Goal: Find specific page/section

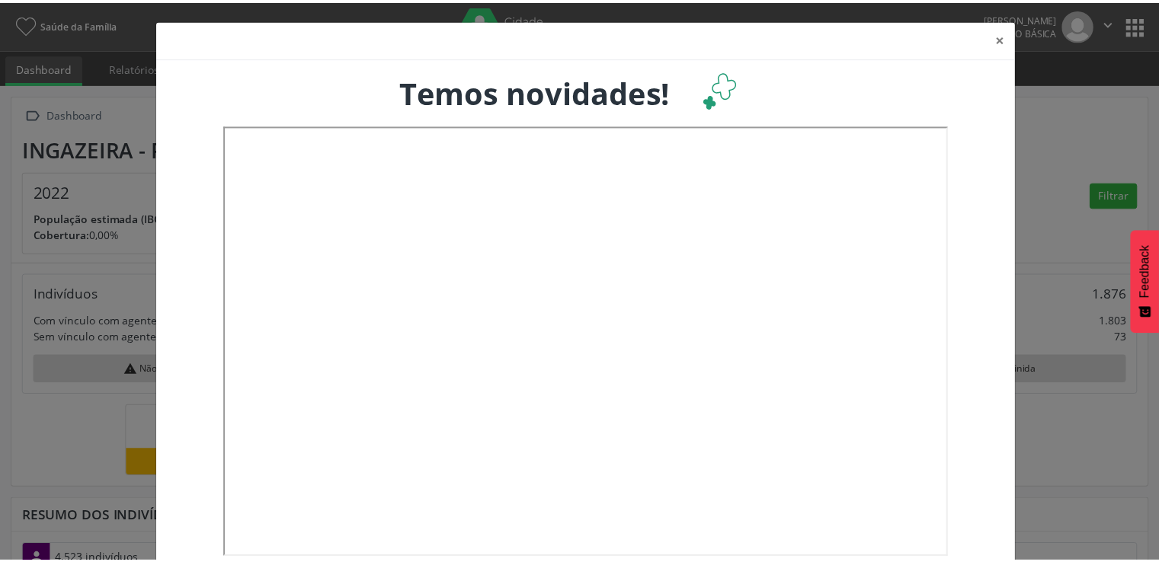
scroll to position [251, 382]
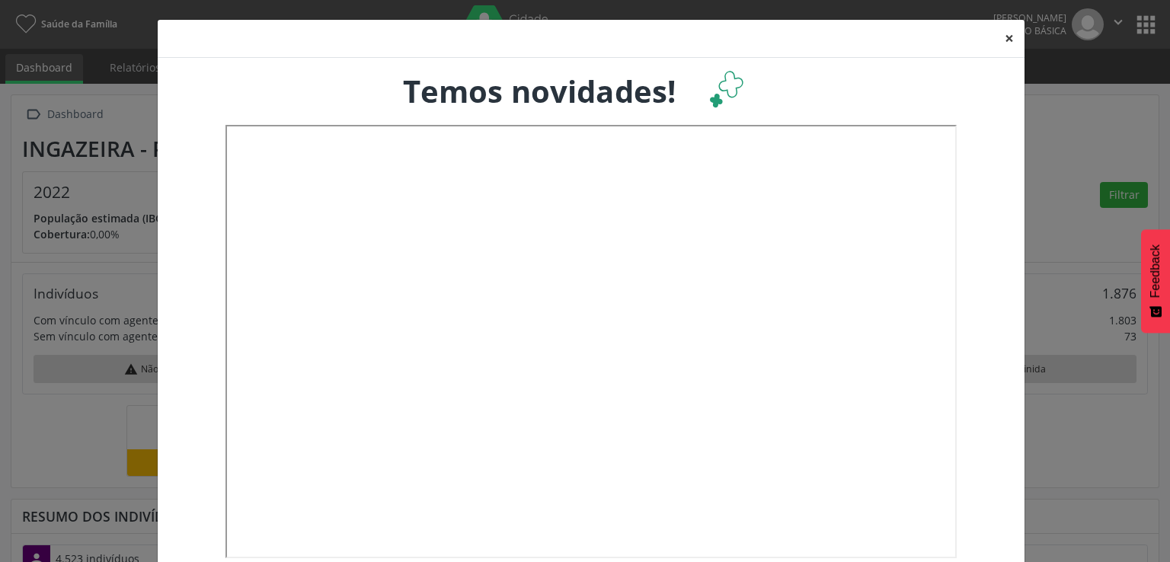
click at [1004, 37] on button "×" at bounding box center [1009, 38] width 30 height 37
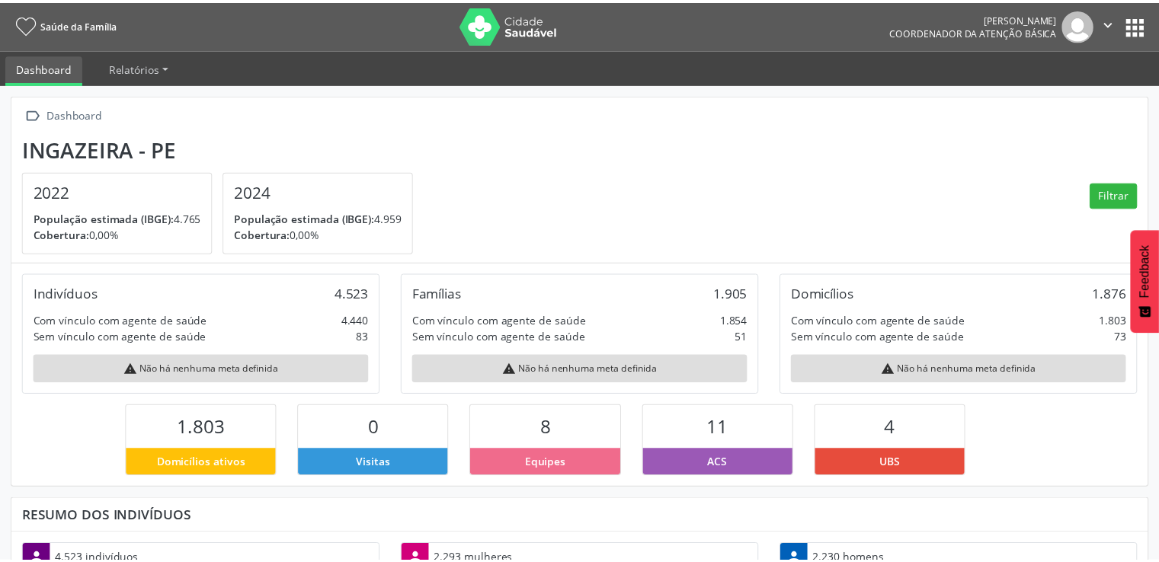
scroll to position [761563, 761436]
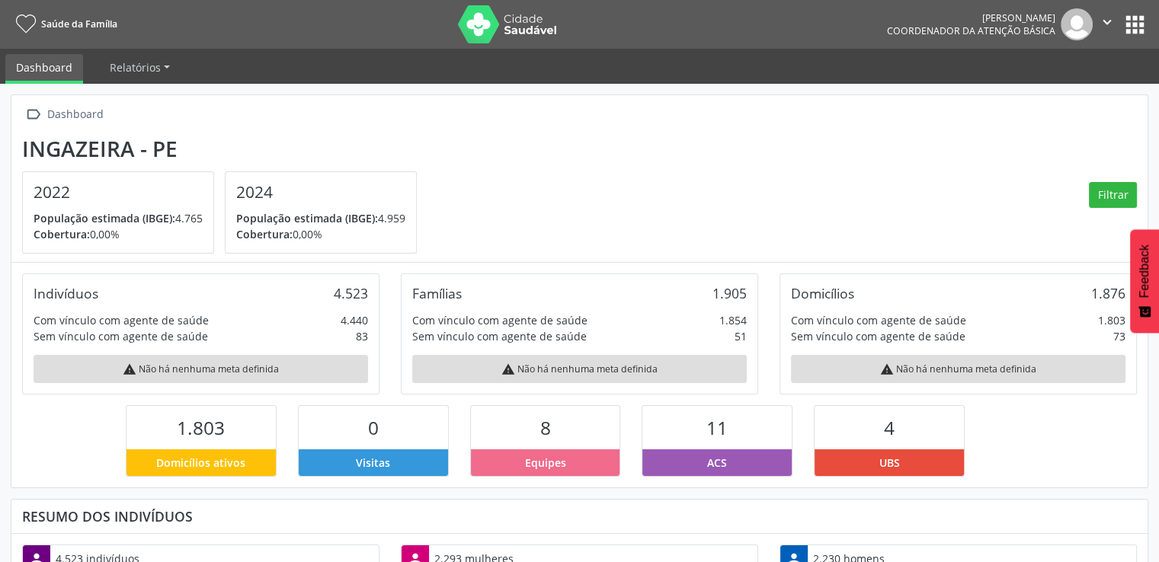
scroll to position [251, 379]
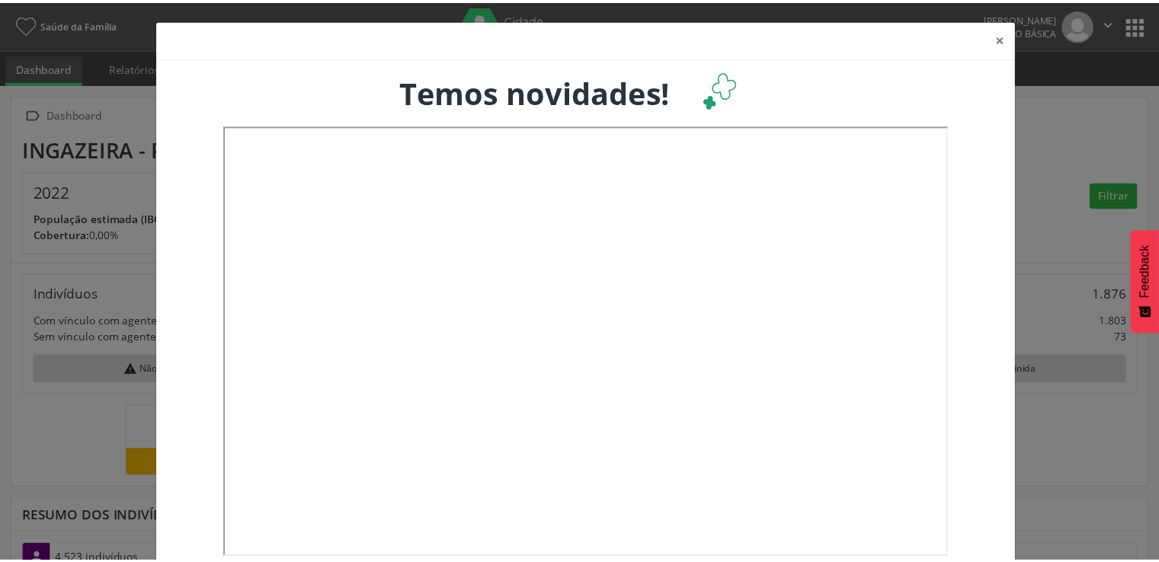
scroll to position [251, 382]
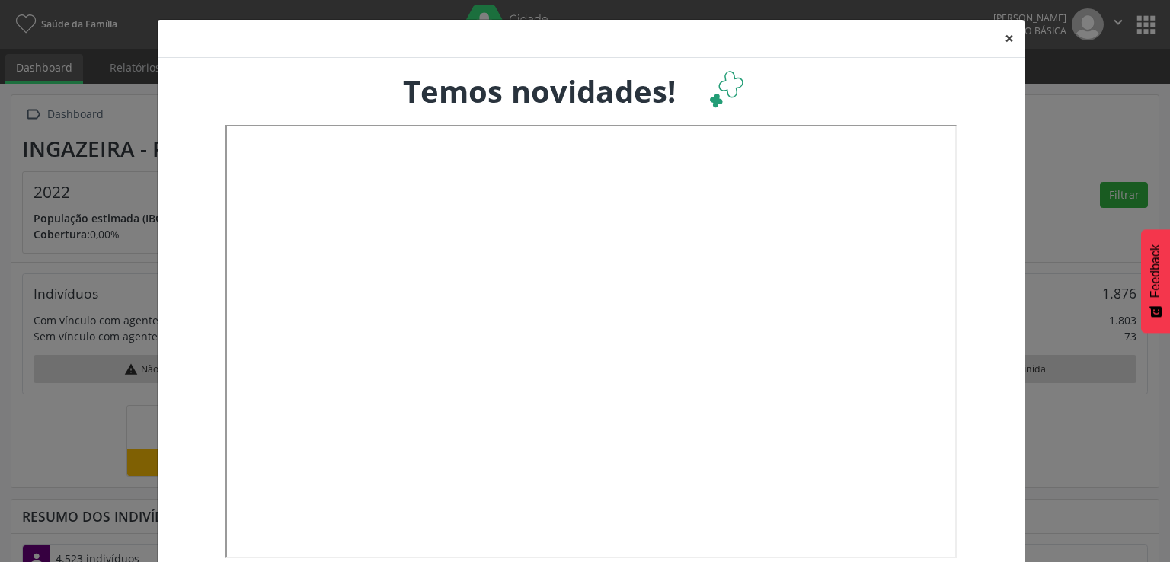
click at [1005, 34] on button "×" at bounding box center [1009, 38] width 30 height 37
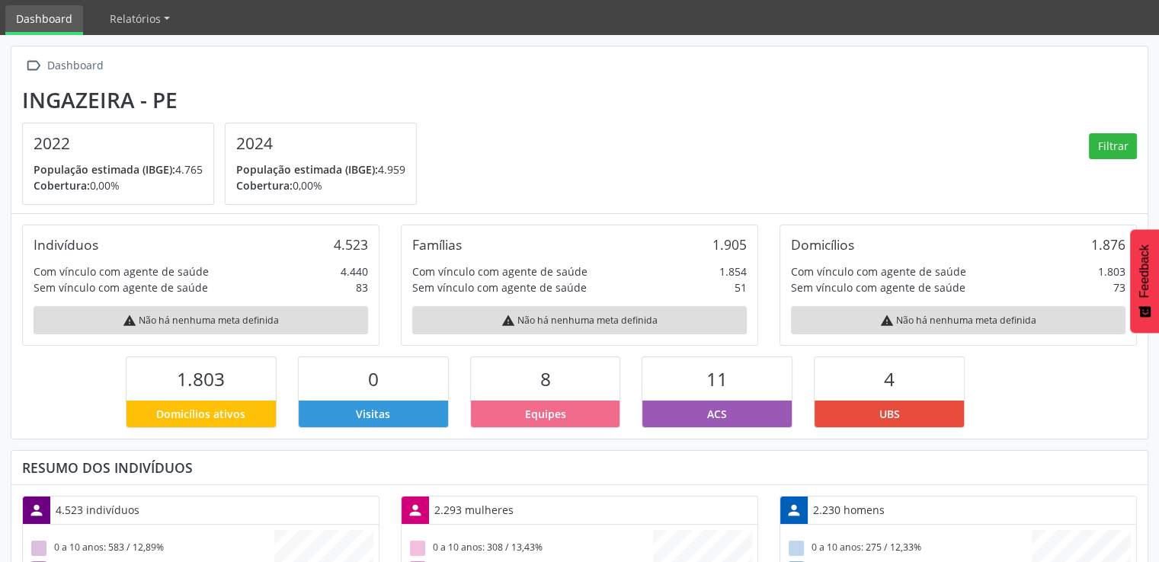
scroll to position [76, 0]
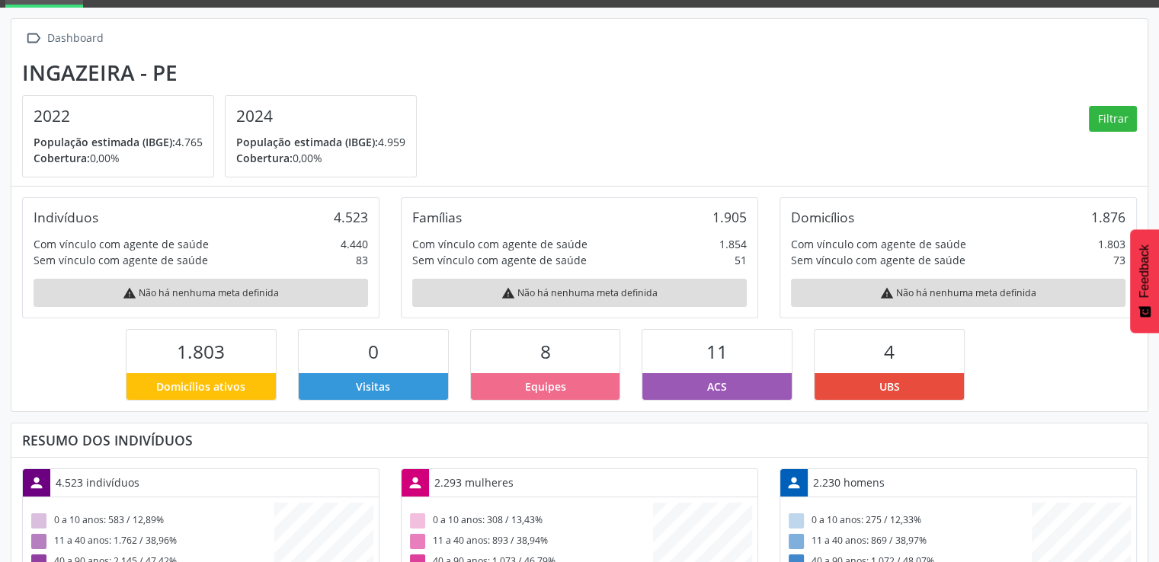
click at [559, 363] on div "8" at bounding box center [545, 351] width 149 height 43
click at [555, 386] on span "Equipes" at bounding box center [545, 387] width 41 height 16
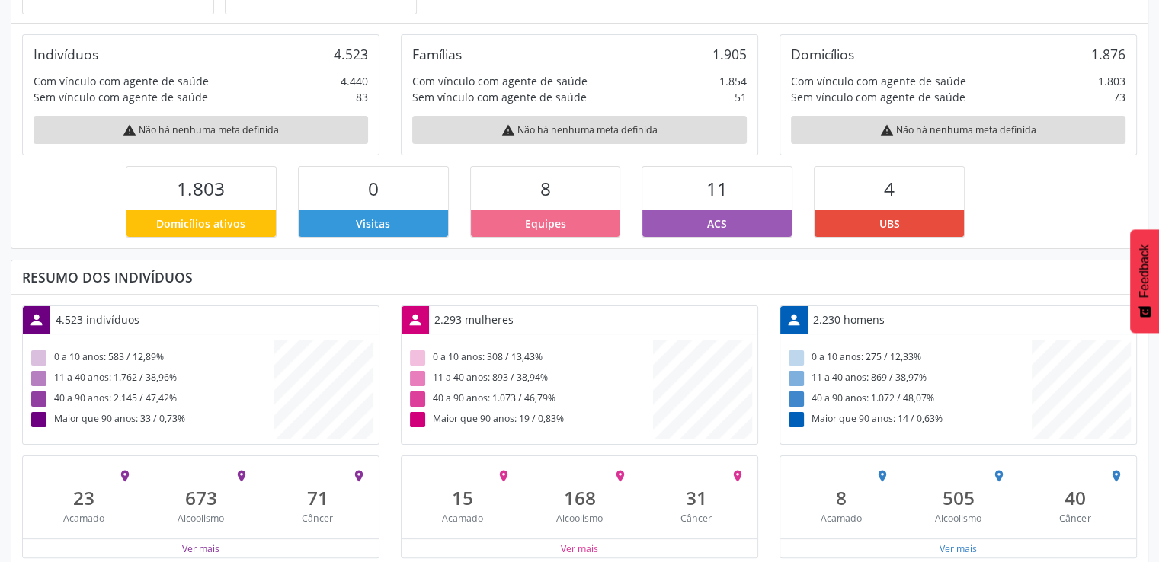
scroll to position [254, 0]
